Goal: Transaction & Acquisition: Purchase product/service

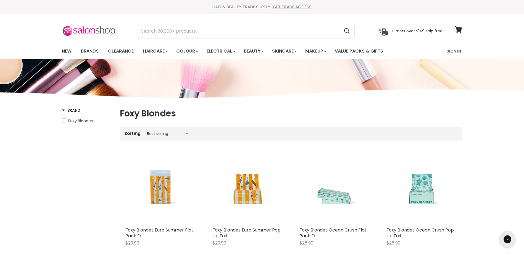
click at [152, 50] on link "Haircare" at bounding box center [155, 51] width 32 height 12
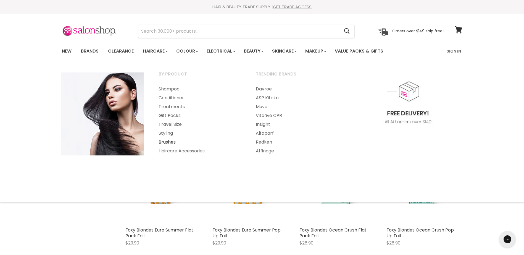
click at [166, 139] on link "Brushes" at bounding box center [200, 142] width 96 height 9
